Goal: Obtain resource: Download file/media

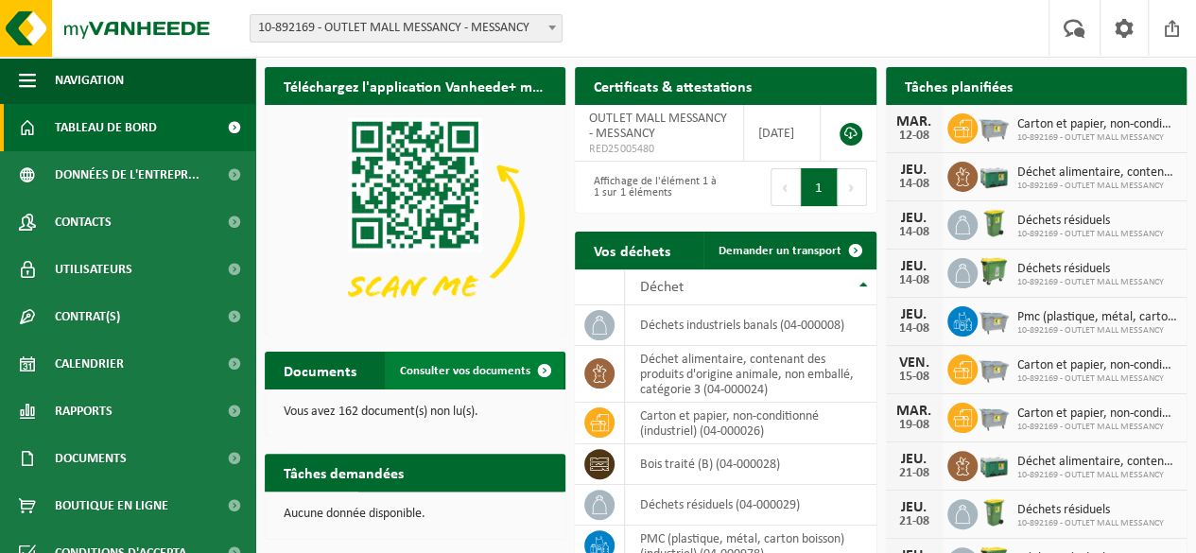
click at [436, 368] on span "Consulter vos documents" at bounding box center [465, 371] width 130 height 12
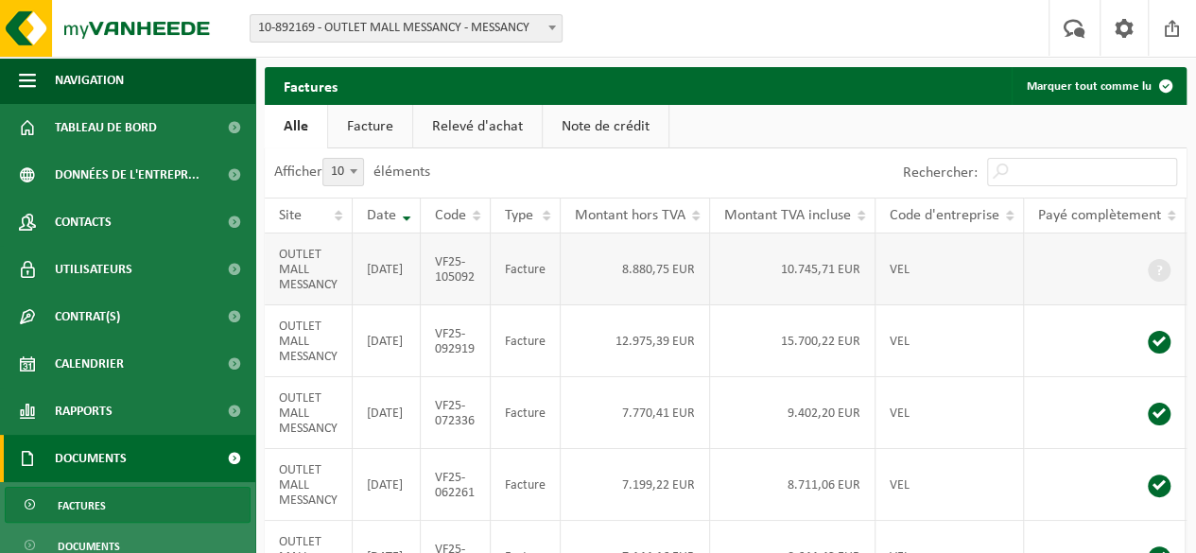
click at [322, 277] on td "OUTLET MALL MESSANCY" at bounding box center [309, 270] width 88 height 72
click at [300, 256] on td "OUTLET MALL MESSANCY" at bounding box center [309, 270] width 88 height 72
click at [378, 271] on td "2025-07-31" at bounding box center [387, 270] width 68 height 72
drag, startPoint x: 471, startPoint y: 286, endPoint x: 530, endPoint y: 268, distance: 61.3
click at [474, 285] on td "VF25-105092" at bounding box center [456, 270] width 70 height 72
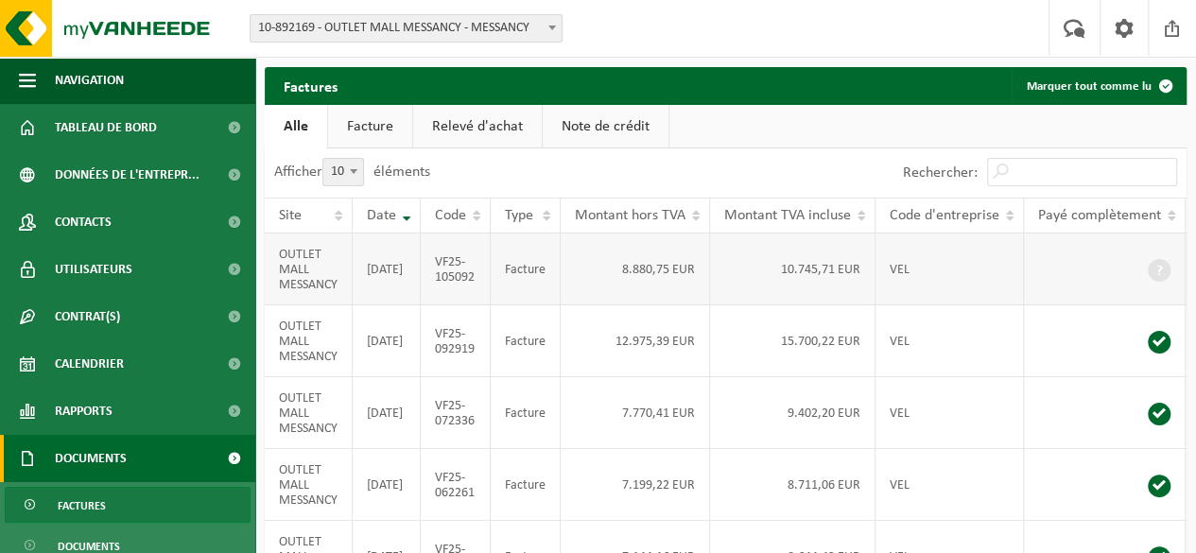
click at [530, 268] on td "Facture" at bounding box center [526, 270] width 70 height 72
click at [115, 469] on span "Documents" at bounding box center [91, 458] width 72 height 47
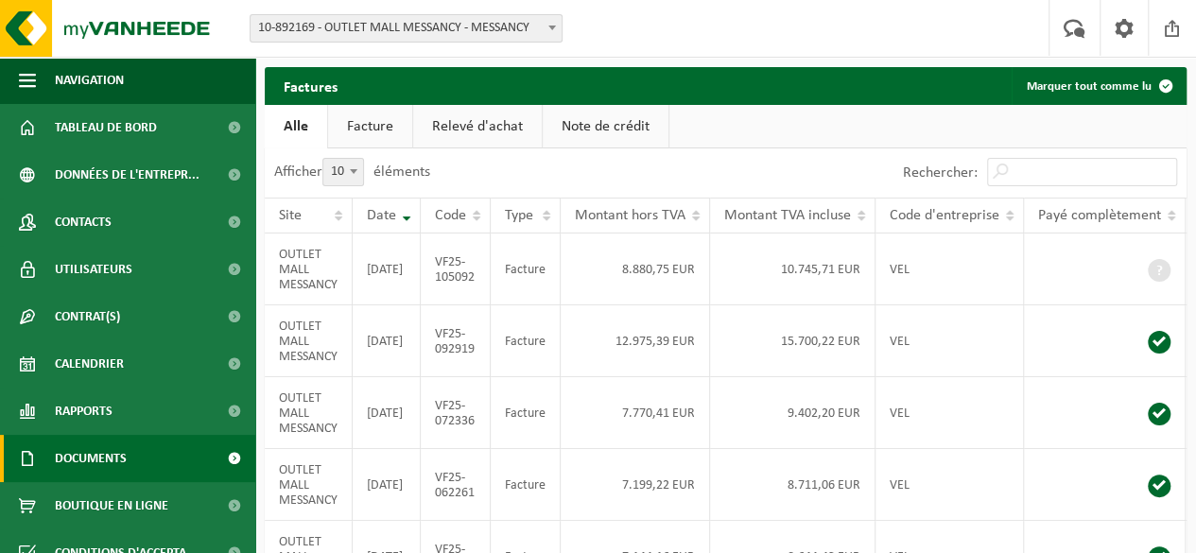
click at [115, 468] on span "Documents" at bounding box center [91, 458] width 72 height 47
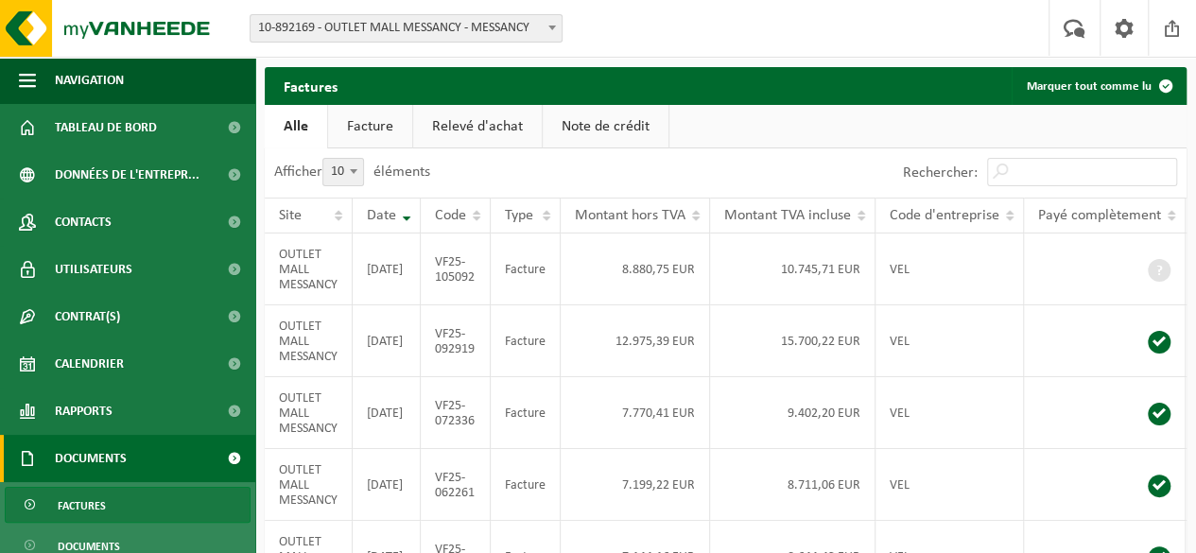
click at [96, 496] on span "Factures" at bounding box center [82, 506] width 48 height 36
click at [321, 283] on td "OUTLET MALL MESSANCY" at bounding box center [309, 270] width 88 height 72
click at [386, 266] on td "2025-07-31" at bounding box center [387, 270] width 68 height 72
click at [518, 273] on td "Facture" at bounding box center [526, 270] width 70 height 72
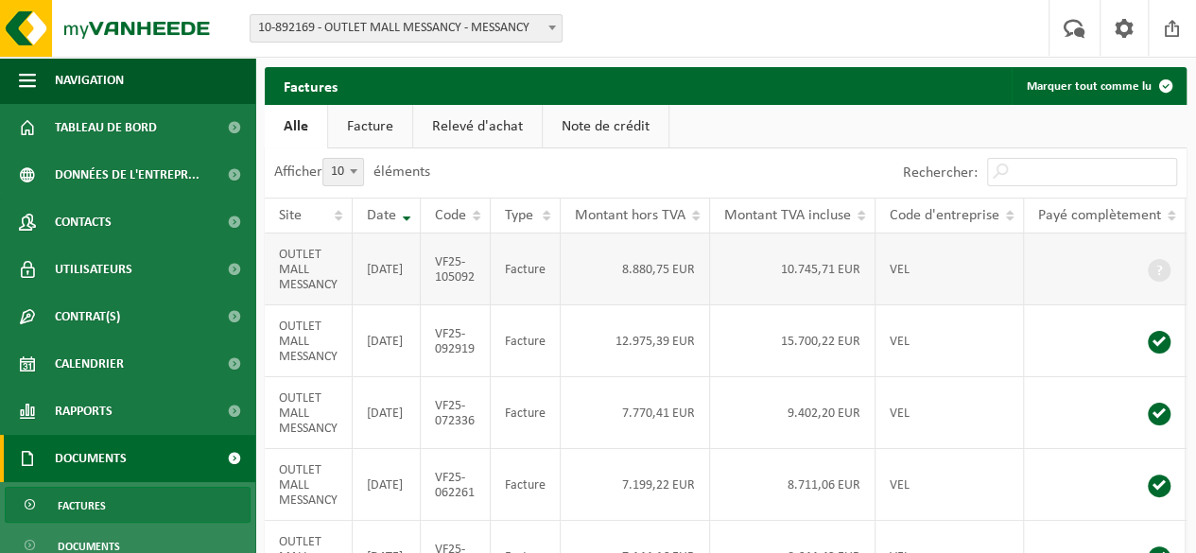
click at [789, 280] on td "10.745,71 EUR" at bounding box center [792, 270] width 165 height 72
click at [356, 118] on link "Facture" at bounding box center [370, 126] width 84 height 43
click at [306, 281] on td "OUTLET MALL MESSANCY" at bounding box center [309, 270] width 88 height 72
click at [1091, 271] on td at bounding box center [1105, 270] width 162 height 72
click at [891, 271] on td "VEL" at bounding box center [950, 270] width 148 height 72
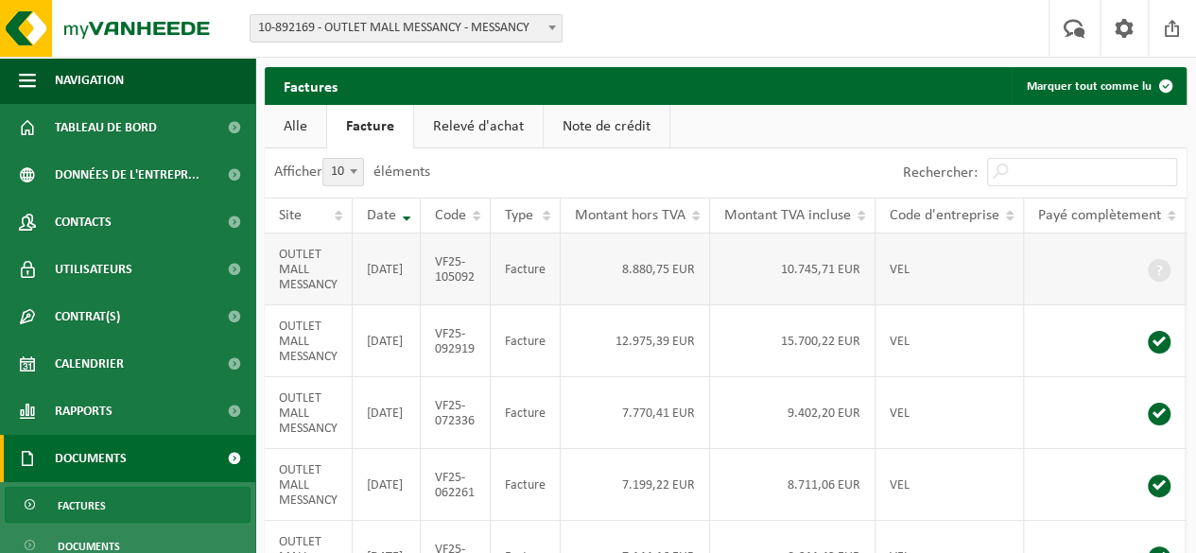
click at [847, 287] on td "10.745,71 EUR" at bounding box center [792, 270] width 165 height 72
click at [725, 281] on td "10.745,71 EUR" at bounding box center [792, 270] width 165 height 72
click at [531, 281] on td "Facture" at bounding box center [526, 270] width 70 height 72
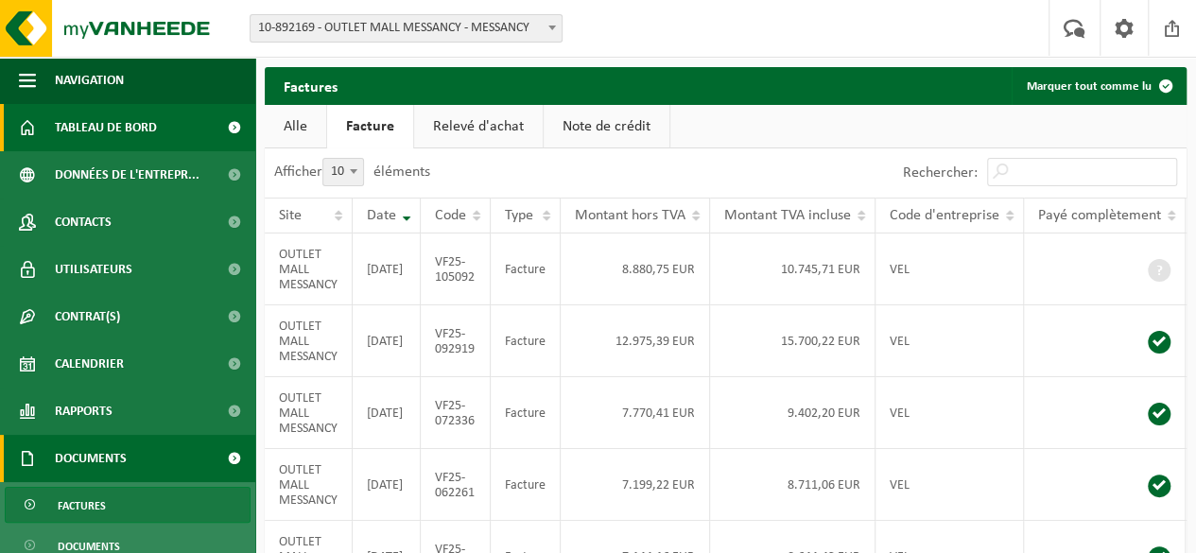
click at [129, 128] on span "Tableau de bord" at bounding box center [106, 127] width 102 height 47
